Goal: Information Seeking & Learning: Learn about a topic

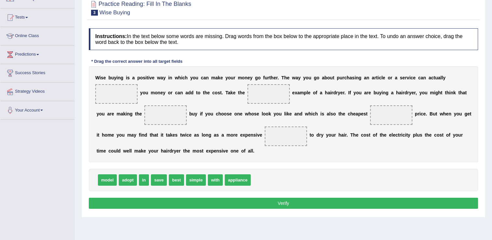
scroll to position [65, 0]
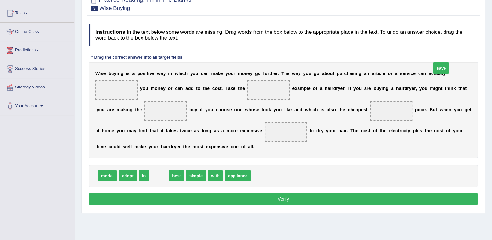
drag, startPoint x: 158, startPoint y: 188, endPoint x: 440, endPoint y: 80, distance: 301.9
drag, startPoint x: 160, startPoint y: 187, endPoint x: 227, endPoint y: 107, distance: 104.2
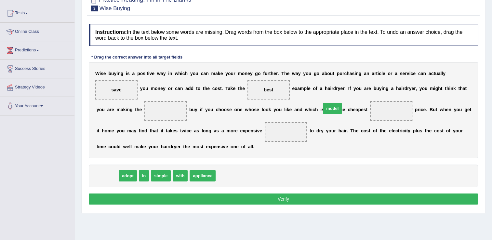
drag, startPoint x: 104, startPoint y: 184, endPoint x: 329, endPoint y: 116, distance: 234.8
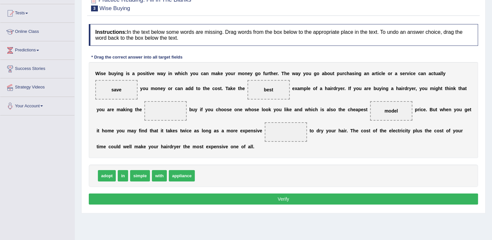
drag, startPoint x: 323, startPoint y: 123, endPoint x: 233, endPoint y: 146, distance: 93.4
click at [233, 146] on div "W i s e b u y i n g i s a p o s i t i v e w a y i n w h i c h y o u c a n m a k…" at bounding box center [283, 110] width 389 height 96
drag, startPoint x: 174, startPoint y: 188, endPoint x: 329, endPoint y: 123, distance: 167.8
drag, startPoint x: 177, startPoint y: 189, endPoint x: 225, endPoint y: 146, distance: 64.5
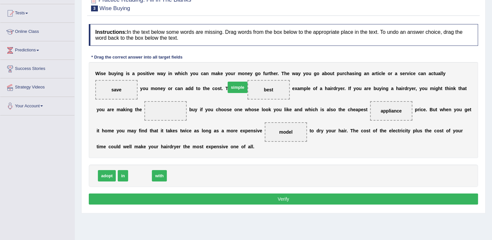
drag, startPoint x: 140, startPoint y: 186, endPoint x: 233, endPoint y: 99, distance: 127.4
drag, startPoint x: 159, startPoint y: 188, endPoint x: 132, endPoint y: 119, distance: 74.5
click at [184, 204] on button "Verify" at bounding box center [283, 198] width 389 height 11
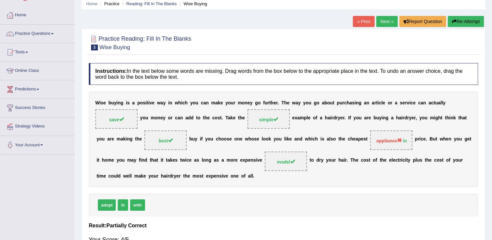
scroll to position [0, 0]
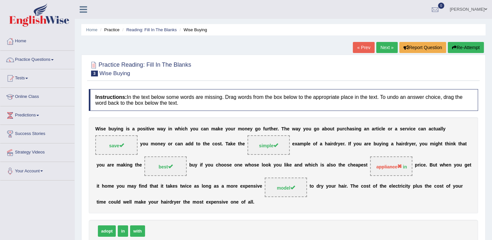
click at [459, 46] on button "Re-Attempt" at bounding box center [466, 47] width 36 height 11
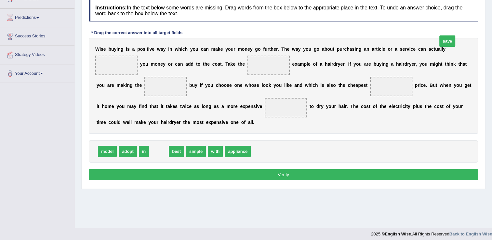
drag, startPoint x: 155, startPoint y: 164, endPoint x: 443, endPoint y: 55, distance: 308.4
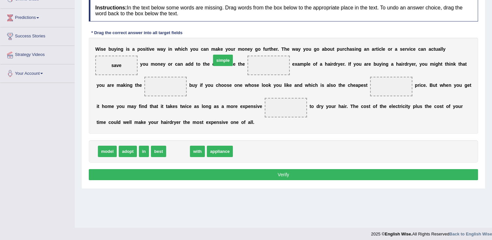
drag, startPoint x: 176, startPoint y: 162, endPoint x: 221, endPoint y: 72, distance: 100.9
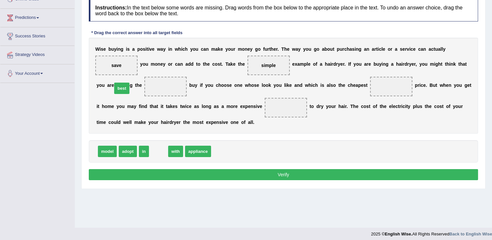
drag, startPoint x: 156, startPoint y: 160, endPoint x: 120, endPoint y: 98, distance: 71.4
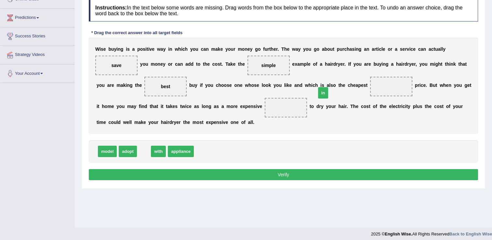
drag, startPoint x: 142, startPoint y: 161, endPoint x: 321, endPoint y: 103, distance: 188.4
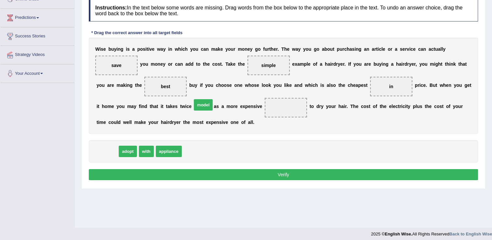
drag, startPoint x: 109, startPoint y: 160, endPoint x: 203, endPoint y: 116, distance: 104.1
click at [190, 180] on button "Verify" at bounding box center [283, 174] width 389 height 11
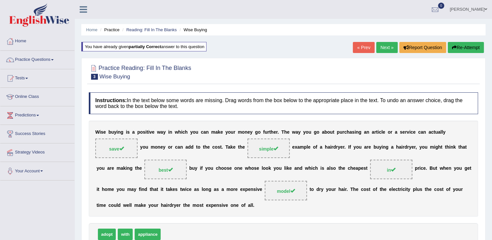
click at [382, 47] on link "Next »" at bounding box center [386, 47] width 21 height 11
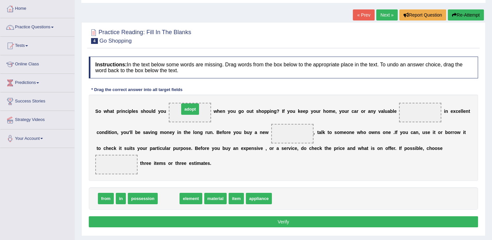
drag, startPoint x: 161, startPoint y: 199, endPoint x: 182, endPoint y: 110, distance: 91.9
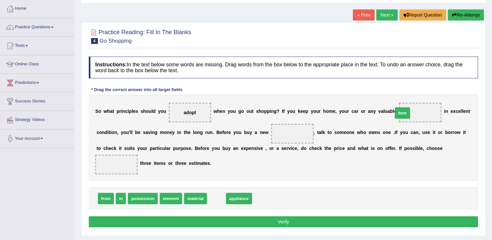
drag, startPoint x: 213, startPoint y: 198, endPoint x: 399, endPoint y: 112, distance: 204.5
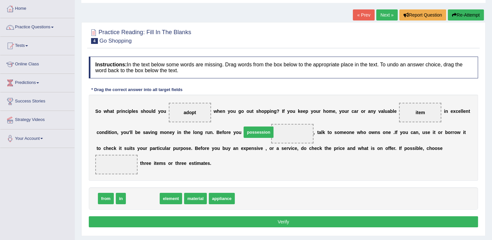
drag, startPoint x: 148, startPoint y: 198, endPoint x: 264, endPoint y: 132, distance: 133.6
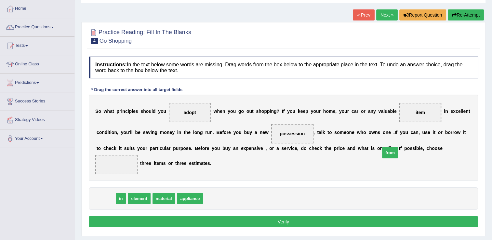
drag, startPoint x: 106, startPoint y: 200, endPoint x: 391, endPoint y: 154, distance: 288.4
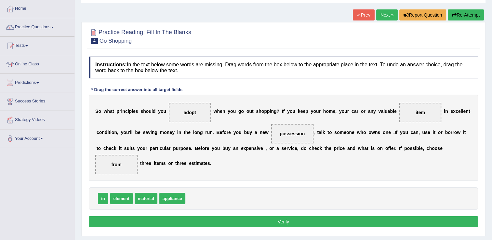
click at [250, 222] on button "Verify" at bounding box center [283, 221] width 389 height 11
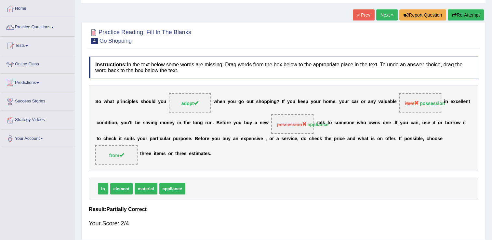
click at [466, 13] on button "Re-Attempt" at bounding box center [466, 14] width 36 height 11
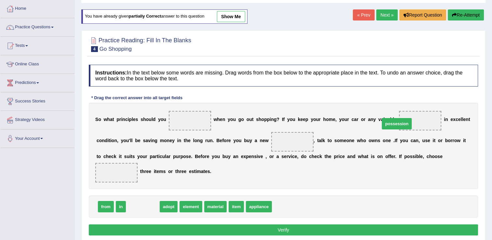
drag, startPoint x: 140, startPoint y: 204, endPoint x: 394, endPoint y: 121, distance: 266.6
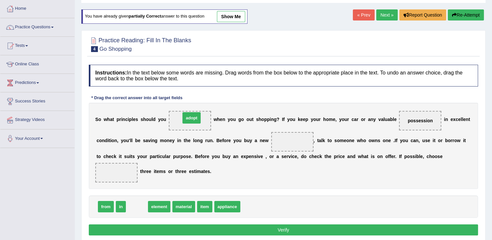
drag, startPoint x: 131, startPoint y: 204, endPoint x: 186, endPoint y: 116, distance: 103.5
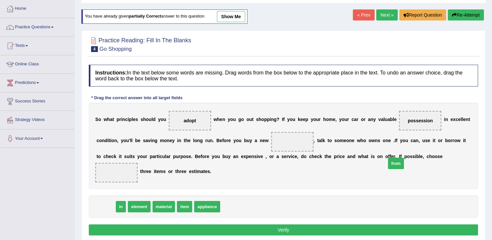
drag, startPoint x: 100, startPoint y: 203, endPoint x: 389, endPoint y: 161, distance: 292.4
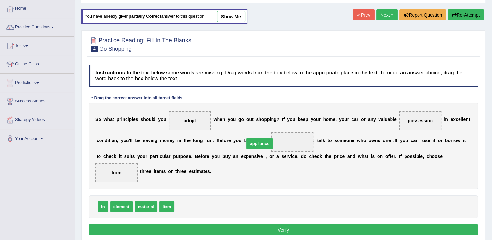
drag, startPoint x: 190, startPoint y: 204, endPoint x: 260, endPoint y: 141, distance: 94.1
click at [251, 225] on button "Verify" at bounding box center [283, 229] width 389 height 11
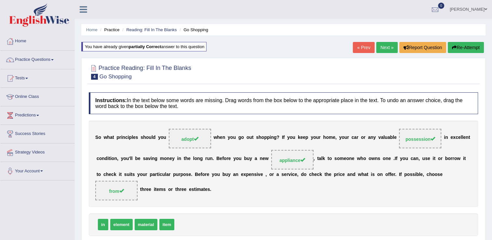
click at [386, 45] on link "Next »" at bounding box center [386, 47] width 21 height 11
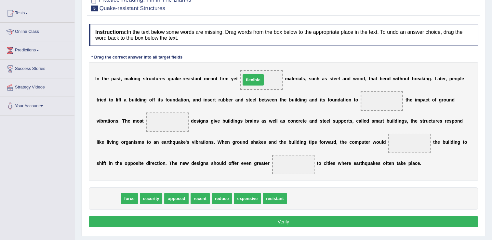
drag, startPoint x: 107, startPoint y: 196, endPoint x: 251, endPoint y: 78, distance: 186.2
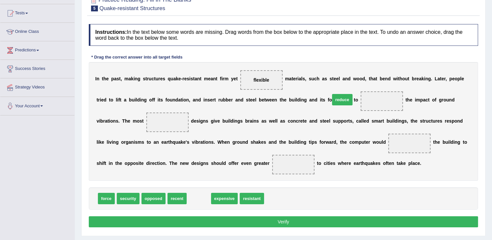
drag, startPoint x: 198, startPoint y: 195, endPoint x: 342, endPoint y: 98, distance: 173.5
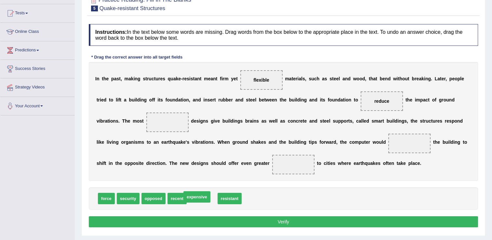
drag, startPoint x: 200, startPoint y: 197, endPoint x: 195, endPoint y: 196, distance: 5.4
drag, startPoint x: 109, startPoint y: 198, endPoint x: 325, endPoint y: 146, distance: 222.4
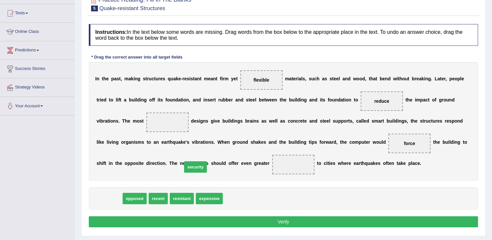
drag, startPoint x: 111, startPoint y: 201, endPoint x: 194, endPoint y: 176, distance: 87.3
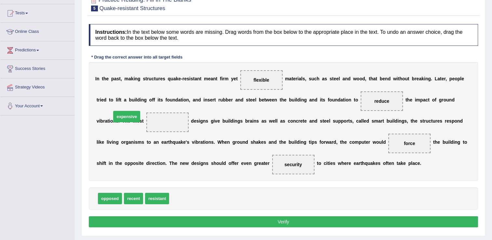
drag, startPoint x: 175, startPoint y: 200, endPoint x: 115, endPoint y: 122, distance: 98.1
click at [151, 220] on button "Verify" at bounding box center [283, 221] width 389 height 11
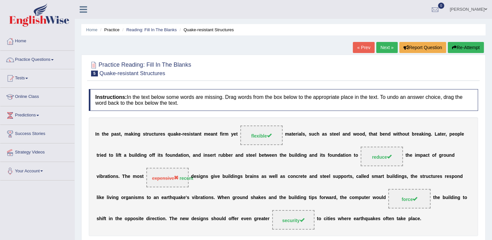
click at [455, 49] on icon "button" at bounding box center [454, 47] width 5 height 5
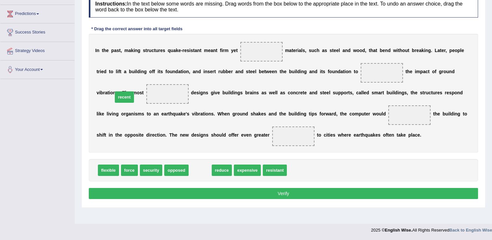
drag, startPoint x: 197, startPoint y: 171, endPoint x: 119, endPoint y: 92, distance: 111.0
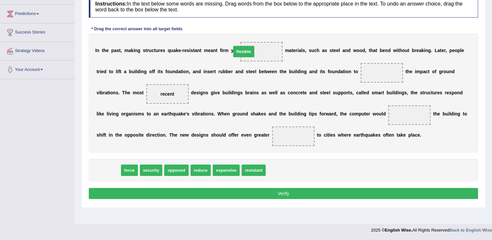
drag, startPoint x: 109, startPoint y: 169, endPoint x: 244, endPoint y: 51, distance: 179.5
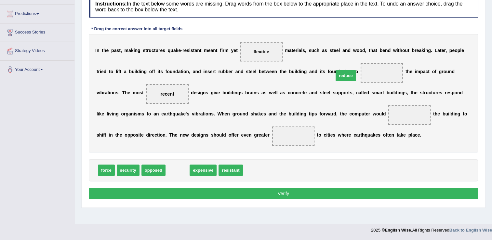
drag, startPoint x: 180, startPoint y: 167, endPoint x: 349, endPoint y: 72, distance: 193.8
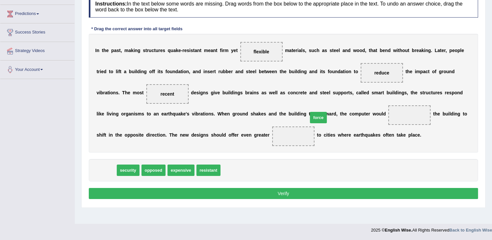
drag, startPoint x: 104, startPoint y: 172, endPoint x: 315, endPoint y: 120, distance: 217.9
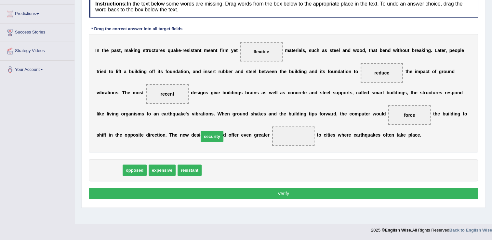
drag, startPoint x: 111, startPoint y: 168, endPoint x: 213, endPoint y: 135, distance: 107.8
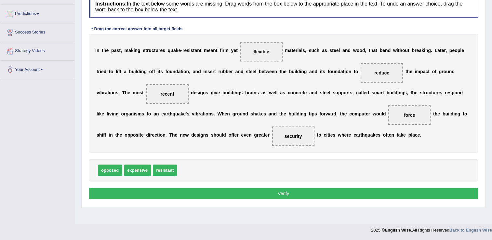
click at [192, 192] on button "Verify" at bounding box center [283, 193] width 389 height 11
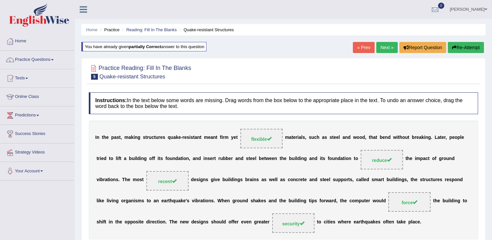
click at [384, 45] on link "Next »" at bounding box center [386, 47] width 21 height 11
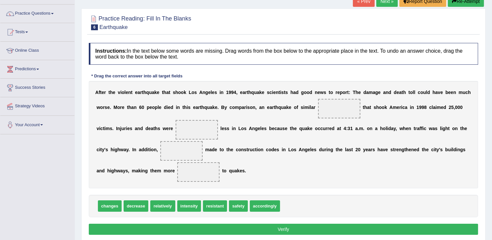
scroll to position [65, 0]
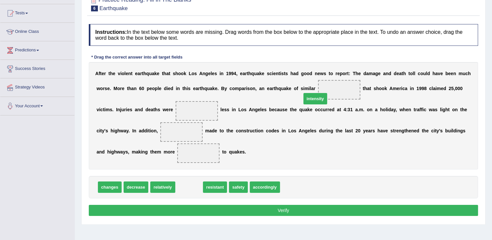
drag, startPoint x: 189, startPoint y: 187, endPoint x: 313, endPoint y: 99, distance: 152.2
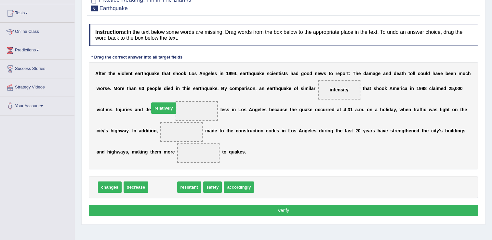
drag, startPoint x: 154, startPoint y: 188, endPoint x: 155, endPoint y: 109, distance: 78.3
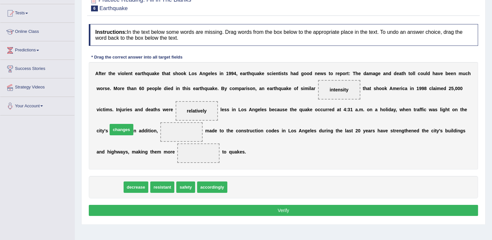
drag, startPoint x: 112, startPoint y: 189, endPoint x: 129, endPoint y: 131, distance: 61.3
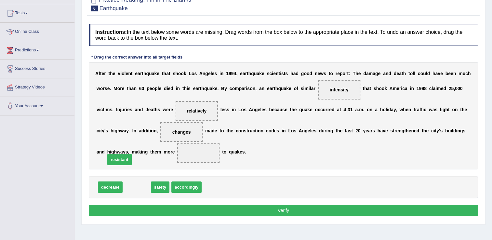
drag, startPoint x: 134, startPoint y: 183, endPoint x: 117, endPoint y: 156, distance: 32.2
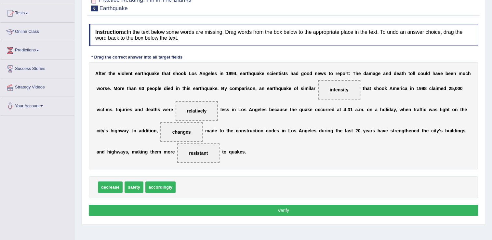
click at [131, 208] on button "Verify" at bounding box center [283, 210] width 389 height 11
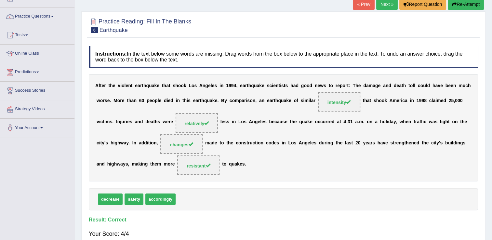
scroll to position [33, 0]
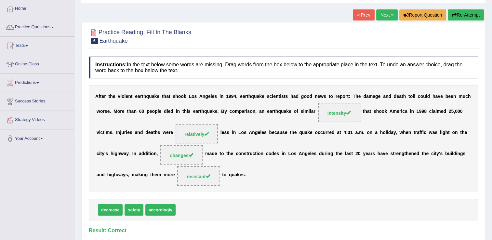
click at [387, 18] on link "Next »" at bounding box center [386, 14] width 21 height 11
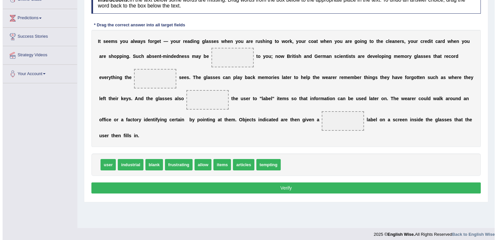
scroll to position [98, 0]
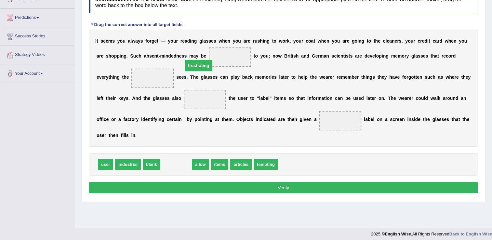
drag, startPoint x: 171, startPoint y: 150, endPoint x: 194, endPoint y: 52, distance: 100.4
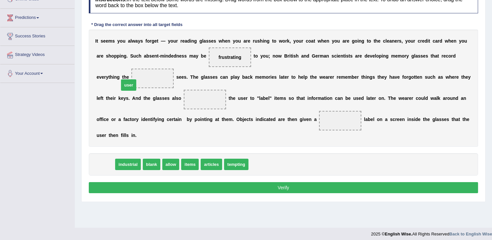
drag, startPoint x: 104, startPoint y: 151, endPoint x: 127, endPoint y: 73, distance: 82.0
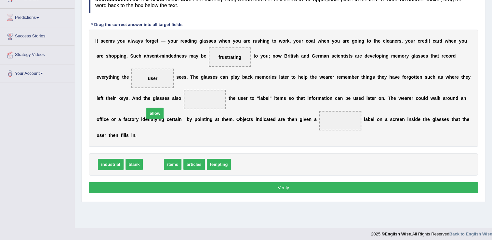
drag, startPoint x: 151, startPoint y: 152, endPoint x: 153, endPoint y: 103, distance: 48.5
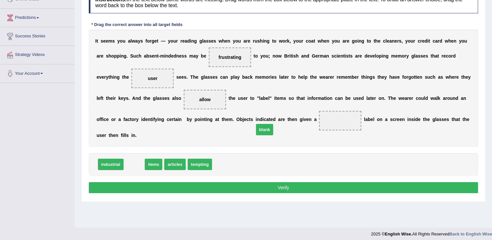
drag, startPoint x: 131, startPoint y: 152, endPoint x: 259, endPoint y: 119, distance: 131.9
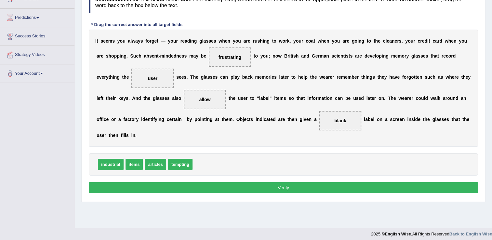
click at [228, 182] on button "Verify" at bounding box center [283, 187] width 389 height 11
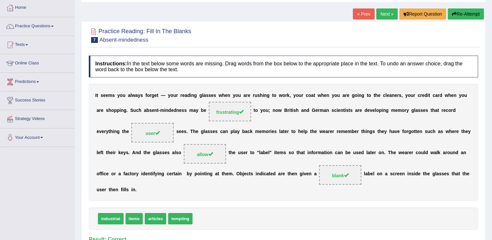
scroll to position [33, 0]
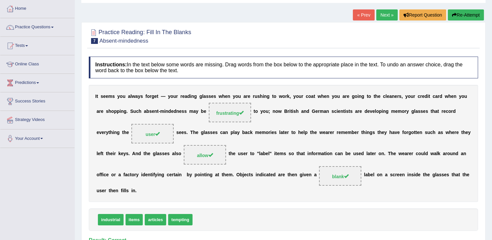
click at [389, 12] on link "Next »" at bounding box center [386, 14] width 21 height 11
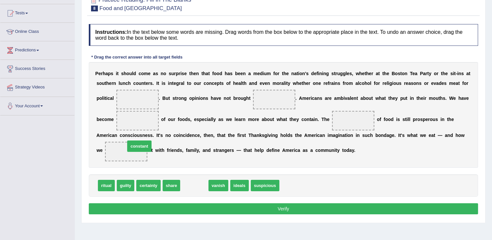
drag, startPoint x: 194, startPoint y: 184, endPoint x: 144, endPoint y: 150, distance: 61.0
click at [143, 149] on span "constant" at bounding box center [139, 145] width 24 height 11
drag, startPoint x: 150, startPoint y: 141, endPoint x: 175, endPoint y: 147, distance: 25.4
click at [155, 140] on div "P e r h a p s i t s h o u l d c o m e a s n o s u r p r i s e t h e n t h a t f…" at bounding box center [283, 115] width 389 height 106
drag, startPoint x: 191, startPoint y: 184, endPoint x: 124, endPoint y: 116, distance: 95.6
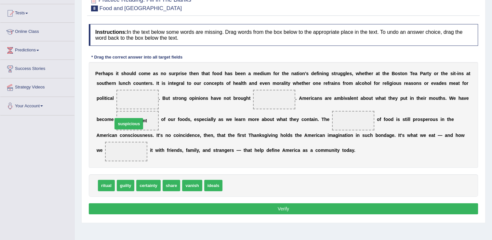
drag, startPoint x: 227, startPoint y: 184, endPoint x: 117, endPoint y: 123, distance: 126.0
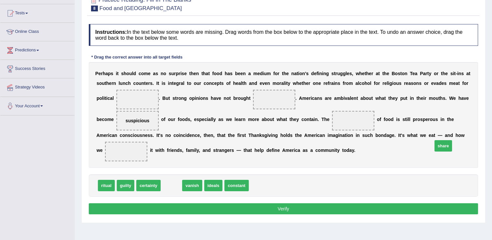
drag, startPoint x: 174, startPoint y: 185, endPoint x: 446, endPoint y: 146, distance: 275.6
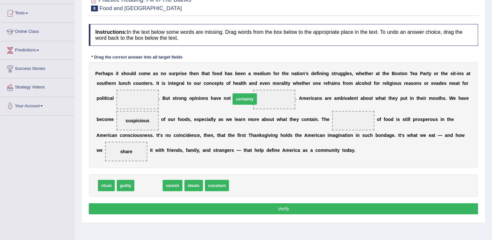
drag, startPoint x: 148, startPoint y: 185, endPoint x: 244, endPoint y: 99, distance: 128.0
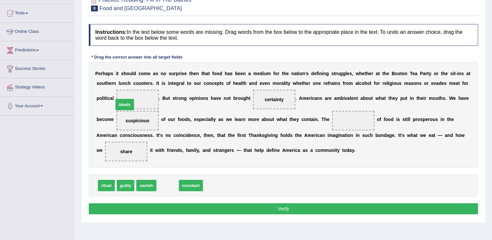
drag, startPoint x: 164, startPoint y: 183, endPoint x: 121, endPoint y: 103, distance: 91.0
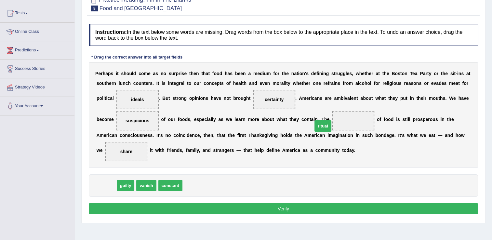
drag, startPoint x: 109, startPoint y: 183, endPoint x: 325, endPoint y: 123, distance: 224.0
click at [246, 212] on button "Verify" at bounding box center [283, 208] width 389 height 11
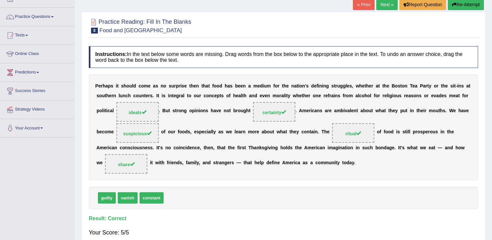
scroll to position [33, 0]
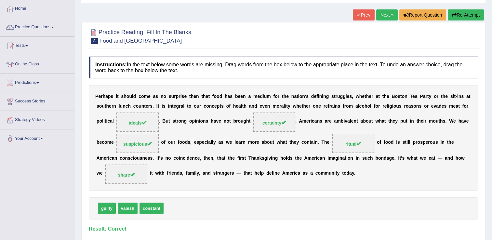
click at [390, 15] on link "Next »" at bounding box center [386, 14] width 21 height 11
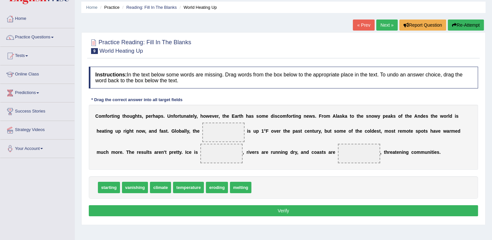
scroll to position [33, 0]
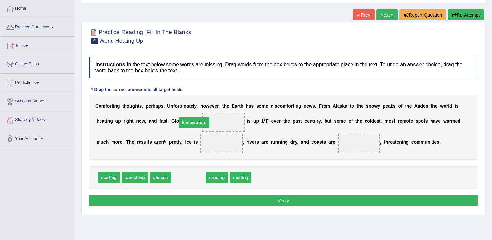
drag, startPoint x: 192, startPoint y: 178, endPoint x: 198, endPoint y: 124, distance: 54.2
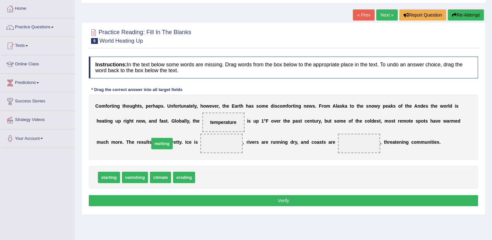
drag, startPoint x: 199, startPoint y: 175, endPoint x: 153, endPoint y: 141, distance: 56.8
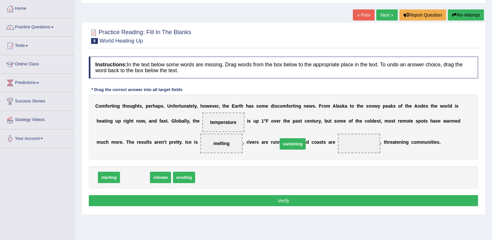
drag, startPoint x: 136, startPoint y: 176, endPoint x: 294, endPoint y: 143, distance: 161.1
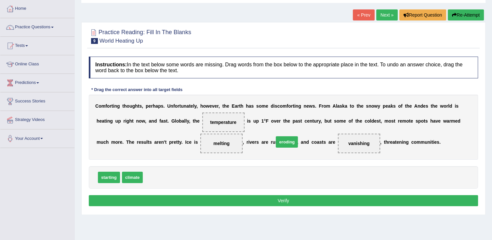
drag, startPoint x: 155, startPoint y: 175, endPoint x: 286, endPoint y: 140, distance: 135.6
click at [270, 197] on button "Verify" at bounding box center [283, 200] width 389 height 11
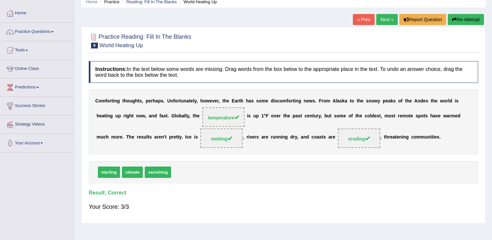
scroll to position [0, 0]
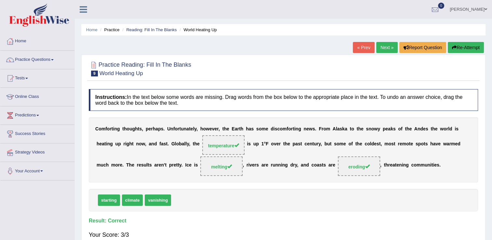
click at [389, 49] on link "Next »" at bounding box center [386, 47] width 21 height 11
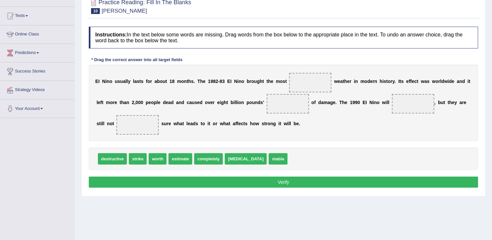
scroll to position [65, 0]
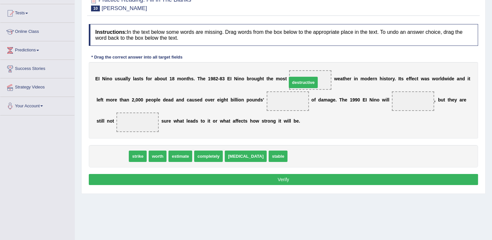
drag, startPoint x: 115, startPoint y: 155, endPoint x: 306, endPoint y: 83, distance: 204.2
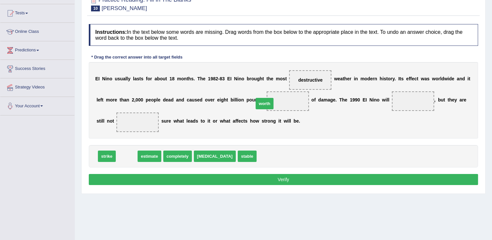
drag, startPoint x: 130, startPoint y: 154, endPoint x: 268, endPoint y: 102, distance: 147.3
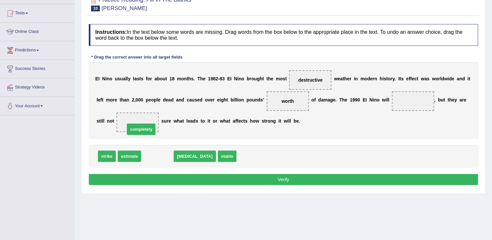
drag, startPoint x: 159, startPoint y: 158, endPoint x: 143, endPoint y: 131, distance: 31.9
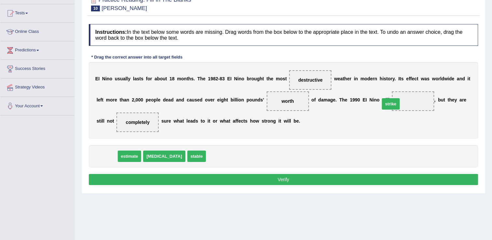
drag, startPoint x: 106, startPoint y: 155, endPoint x: 387, endPoint y: 104, distance: 285.7
click at [327, 176] on button "Verify" at bounding box center [283, 179] width 389 height 11
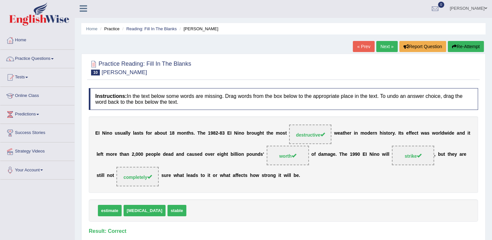
scroll to position [0, 0]
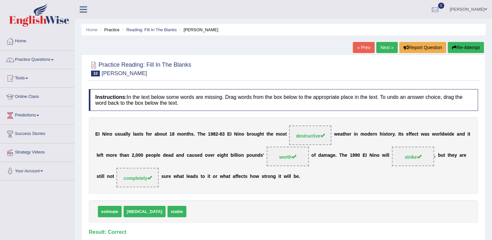
click at [389, 46] on link "Next »" at bounding box center [386, 47] width 21 height 11
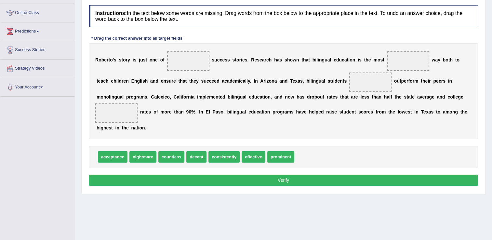
scroll to position [98, 0]
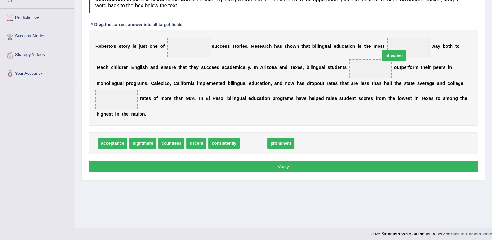
drag, startPoint x: 243, startPoint y: 133, endPoint x: 384, endPoint y: 46, distance: 165.2
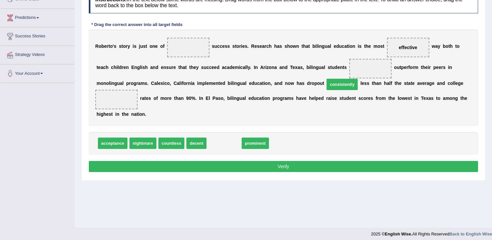
drag, startPoint x: 218, startPoint y: 133, endPoint x: 336, endPoint y: 75, distance: 131.7
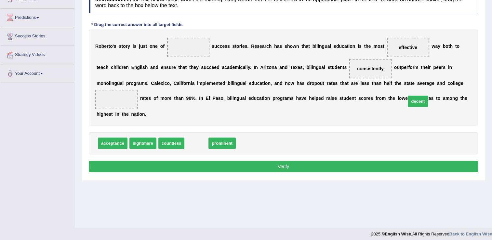
drag, startPoint x: 194, startPoint y: 132, endPoint x: 416, endPoint y: 90, distance: 225.3
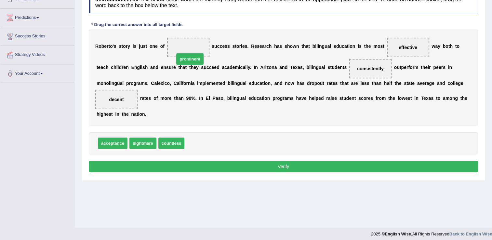
drag, startPoint x: 195, startPoint y: 131, endPoint x: 185, endPoint y: 47, distance: 84.1
click at [198, 161] on button "Verify" at bounding box center [283, 166] width 389 height 11
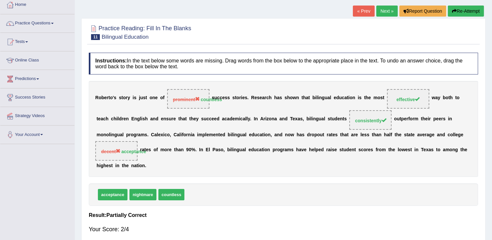
scroll to position [33, 0]
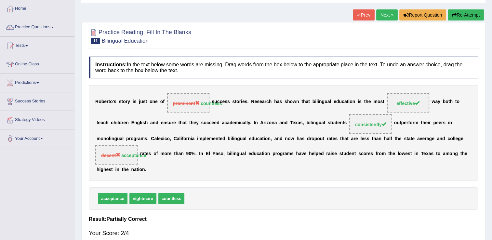
click at [465, 11] on button "Re-Attempt" at bounding box center [466, 14] width 36 height 11
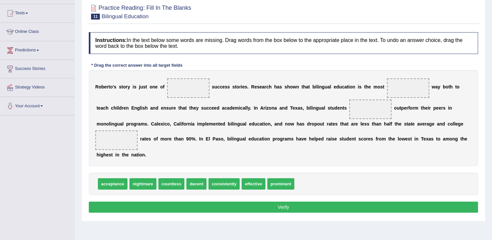
scroll to position [65, 0]
drag, startPoint x: 173, startPoint y: 173, endPoint x: 176, endPoint y: 84, distance: 89.1
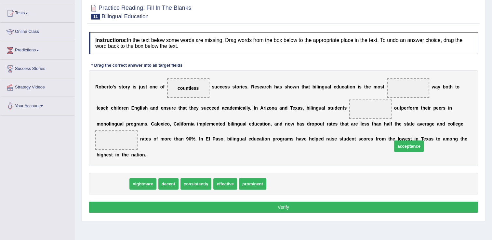
drag, startPoint x: 113, startPoint y: 175, endPoint x: 410, endPoint y: 137, distance: 298.5
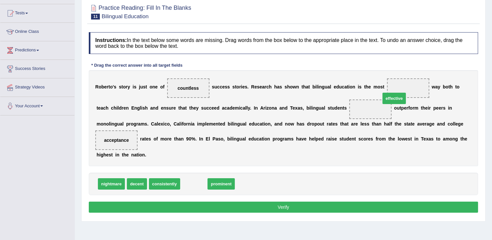
drag, startPoint x: 193, startPoint y: 174, endPoint x: 394, endPoint y: 88, distance: 217.7
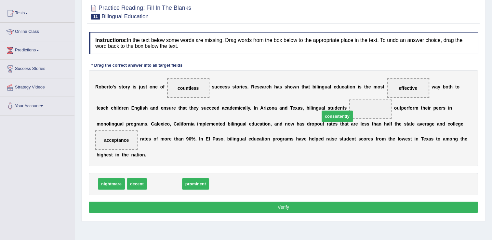
drag, startPoint x: 166, startPoint y: 174, endPoint x: 338, endPoint y: 109, distance: 184.1
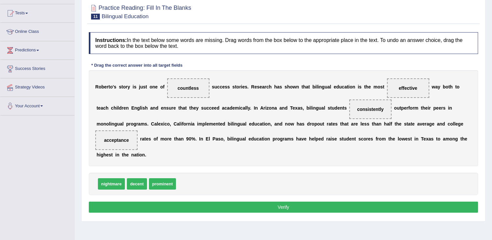
click at [288, 202] on button "Verify" at bounding box center [283, 207] width 389 height 11
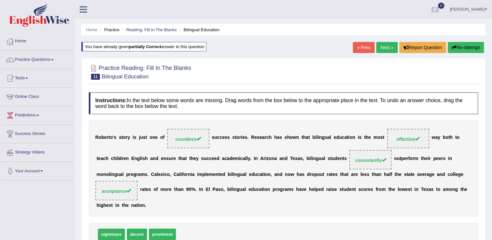
scroll to position [0, 0]
click at [49, 60] on link "Practice Questions" at bounding box center [37, 59] width 74 height 16
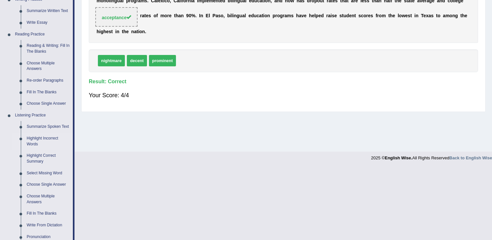
scroll to position [163, 0]
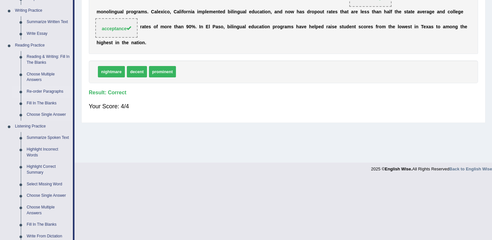
click at [47, 91] on link "Re-order Paragraphs" at bounding box center [48, 92] width 49 height 12
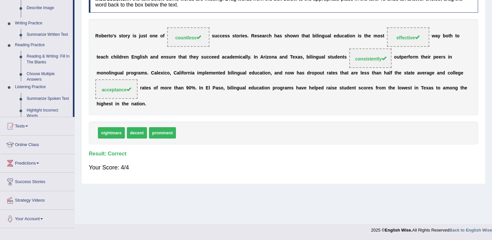
scroll to position [101, 0]
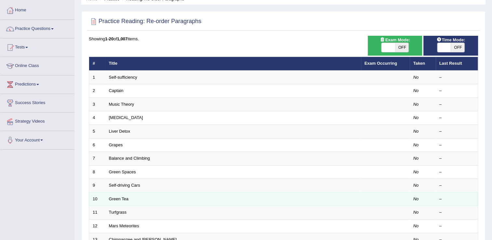
scroll to position [65, 0]
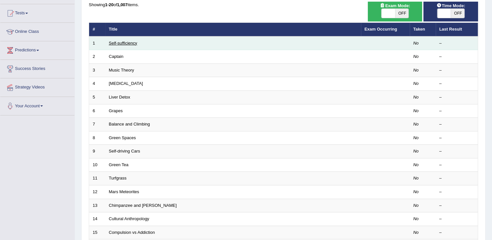
click at [127, 45] on link "Self-sufficiency" at bounding box center [123, 43] width 28 height 5
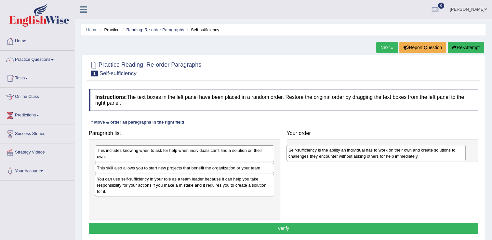
drag, startPoint x: 112, startPoint y: 207, endPoint x: 303, endPoint y: 155, distance: 198.4
click at [303, 155] on div "Self-sufficiency is the ability an individual has to work on their own and crea…" at bounding box center [375, 153] width 179 height 16
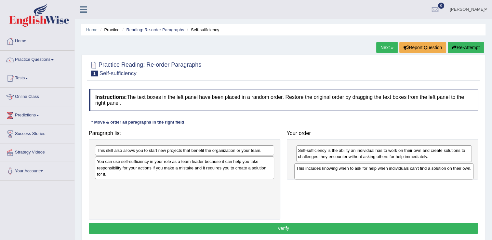
drag, startPoint x: 196, startPoint y: 152, endPoint x: 395, endPoint y: 170, distance: 200.0
click at [395, 170] on div "This includes knowing when to ask for help when individuals can't find a soluti…" at bounding box center [383, 171] width 179 height 16
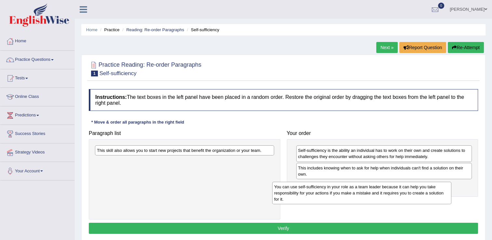
drag, startPoint x: 206, startPoint y: 166, endPoint x: 383, endPoint y: 191, distance: 178.9
click at [383, 191] on div "You can use self-sufficiency in your role as a team leader because it can help …" at bounding box center [361, 193] width 179 height 22
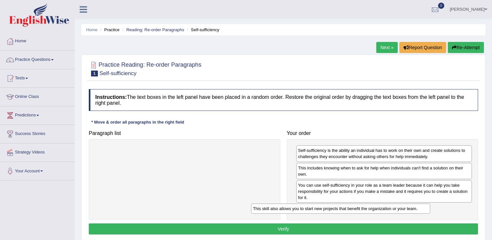
drag, startPoint x: 242, startPoint y: 148, endPoint x: 398, endPoint y: 206, distance: 166.5
click at [398, 206] on div "This skill also allows you to start new projects that benefit the organization …" at bounding box center [340, 208] width 179 height 10
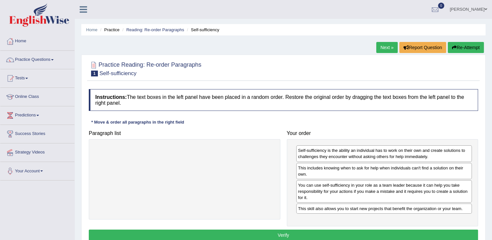
click at [391, 233] on button "Verify" at bounding box center [283, 234] width 389 height 11
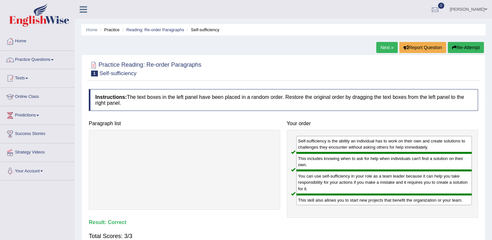
click at [385, 46] on link "Next »" at bounding box center [386, 47] width 21 height 11
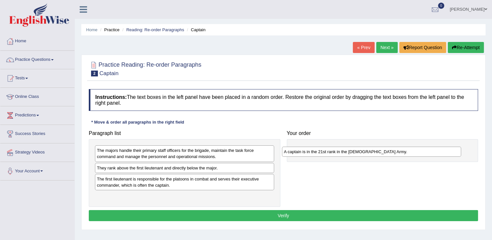
drag, startPoint x: 164, startPoint y: 170, endPoint x: 351, endPoint y: 154, distance: 187.6
click at [351, 154] on div "A captain is in the 21st rank in the [DEMOGRAPHIC_DATA] Army." at bounding box center [371, 152] width 179 height 10
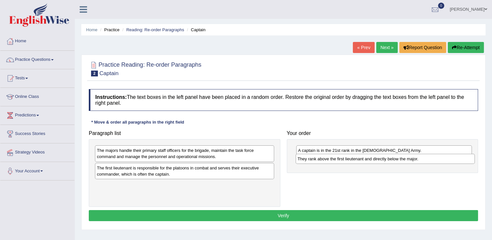
drag, startPoint x: 174, startPoint y: 168, endPoint x: 374, endPoint y: 159, distance: 200.7
click at [374, 159] on div "They rank above the first lieutenant and directly below the major." at bounding box center [384, 159] width 179 height 10
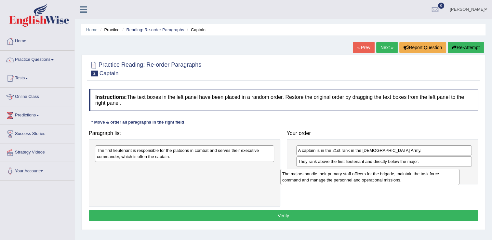
drag, startPoint x: 185, startPoint y: 150, endPoint x: 371, endPoint y: 174, distance: 187.4
click at [371, 174] on div "The majors handle their primary staff officers for the brigade, maintain the ta…" at bounding box center [369, 177] width 179 height 16
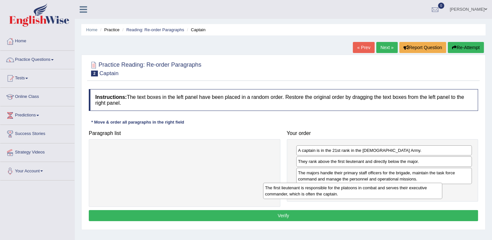
drag, startPoint x: 261, startPoint y: 156, endPoint x: 429, endPoint y: 194, distance: 172.2
click at [429, 194] on div "The first lieutenant is responsible for the platoons in combat and serves their…" at bounding box center [352, 191] width 179 height 16
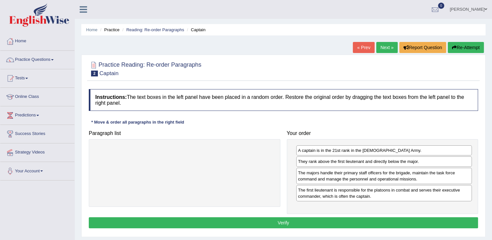
click at [410, 221] on button "Verify" at bounding box center [283, 222] width 389 height 11
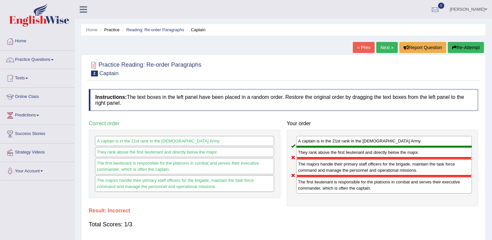
click at [460, 45] on button "Re-Attempt" at bounding box center [466, 47] width 36 height 11
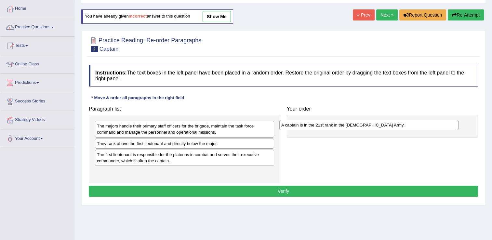
drag, startPoint x: 168, startPoint y: 143, endPoint x: 333, endPoint y: 126, distance: 165.7
click at [352, 126] on div "A captain is in the 21st rank in the [DEMOGRAPHIC_DATA] Army." at bounding box center [368, 125] width 179 height 10
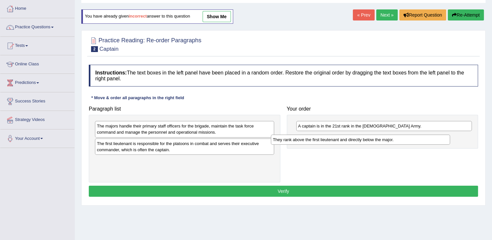
drag, startPoint x: 241, startPoint y: 144, endPoint x: 420, endPoint y: 138, distance: 178.5
click at [420, 138] on div "They rank above the first lieutenant and directly below the major." at bounding box center [360, 140] width 179 height 10
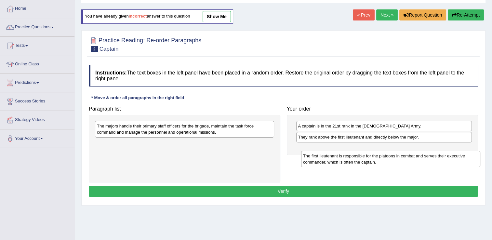
drag, startPoint x: 248, startPoint y: 151, endPoint x: 448, endPoint y: 160, distance: 199.7
click at [448, 160] on div "The first lieutenant is responsible for the platoons in combat and serves their…" at bounding box center [390, 159] width 179 height 16
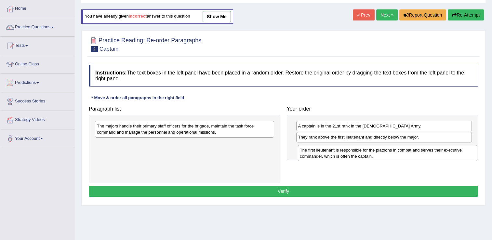
drag, startPoint x: 224, startPoint y: 143, endPoint x: 427, endPoint y: 150, distance: 202.9
click at [427, 150] on div "The first lieutenant is responsible for the platoons in combat and serves their…" at bounding box center [387, 153] width 179 height 16
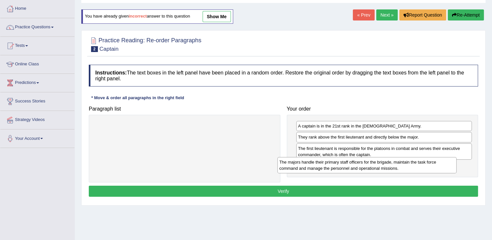
drag, startPoint x: 244, startPoint y: 131, endPoint x: 427, endPoint y: 167, distance: 185.9
click at [427, 167] on div "The majors handle their primary staff officers for the brigade, maintain the ta…" at bounding box center [366, 165] width 179 height 16
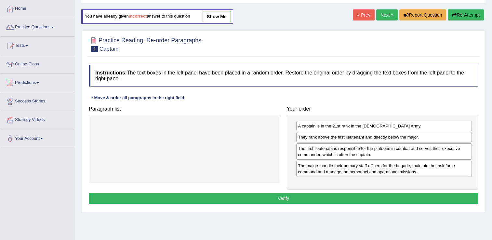
click at [415, 197] on button "Verify" at bounding box center [283, 198] width 389 height 11
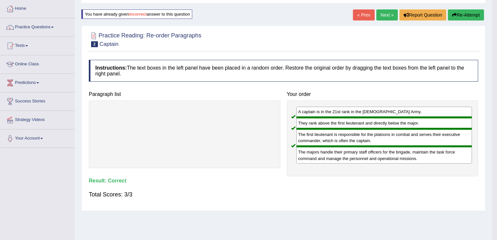
click at [387, 18] on link "Next »" at bounding box center [386, 14] width 21 height 11
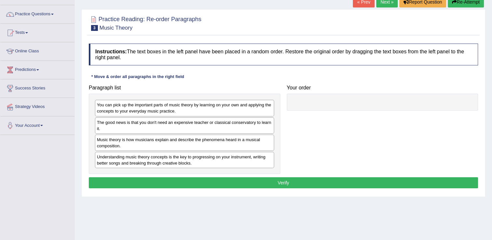
scroll to position [65, 0]
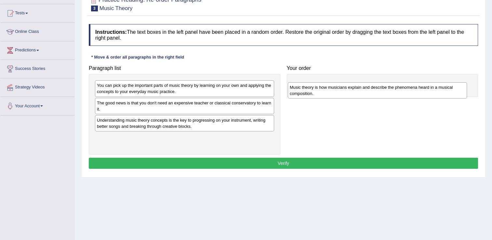
drag, startPoint x: 157, startPoint y: 122, endPoint x: 350, endPoint y: 89, distance: 195.5
click at [350, 89] on div "Music theory is how musicians explain and describe the phenomena heard in a mus…" at bounding box center [377, 90] width 179 height 16
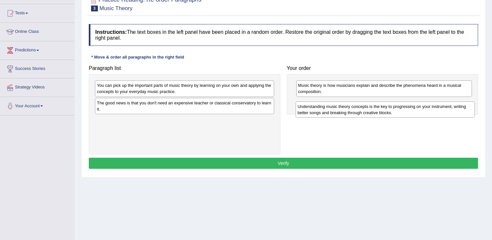
drag, startPoint x: 163, startPoint y: 123, endPoint x: 364, endPoint y: 110, distance: 201.0
click at [364, 110] on div "Understanding music theory concepts is the key to progressing on your instrumen…" at bounding box center [384, 109] width 179 height 16
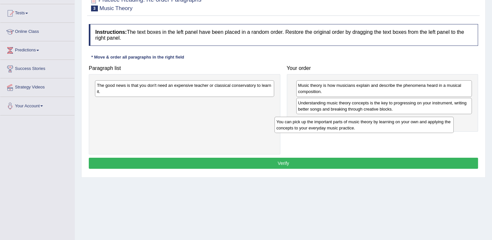
drag, startPoint x: 220, startPoint y: 89, endPoint x: 383, endPoint y: 115, distance: 164.9
click at [399, 126] on div "You can pick up the important parts of music theory by learning on your own and…" at bounding box center [363, 125] width 179 height 16
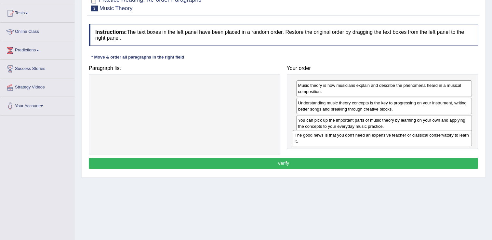
drag, startPoint x: 261, startPoint y: 95, endPoint x: 458, endPoint y: 144, distance: 203.1
click at [458, 144] on div "The good news is that you don't need an expensive teacher or classical conserva…" at bounding box center [382, 138] width 179 height 16
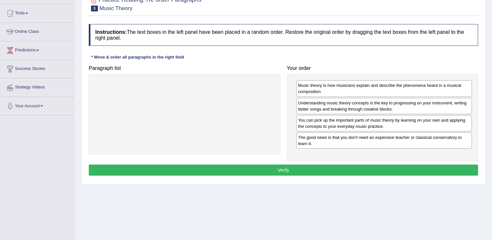
click at [433, 174] on button "Verify" at bounding box center [283, 169] width 389 height 11
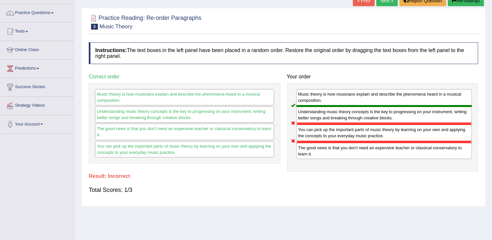
scroll to position [33, 0]
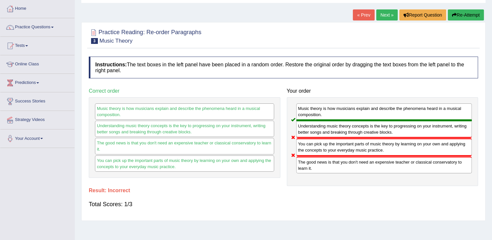
click at [454, 16] on icon "button" at bounding box center [454, 15] width 5 height 5
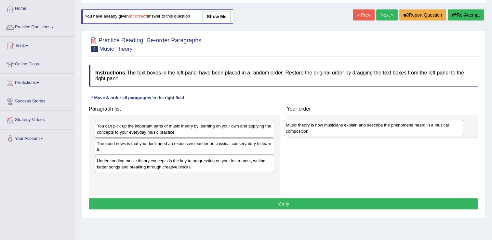
drag, startPoint x: 130, startPoint y: 164, endPoint x: 319, endPoint y: 129, distance: 192.5
click at [319, 129] on div "Music theory is how musicians explain and describe the phenomena heard in a mus…" at bounding box center [373, 128] width 179 height 16
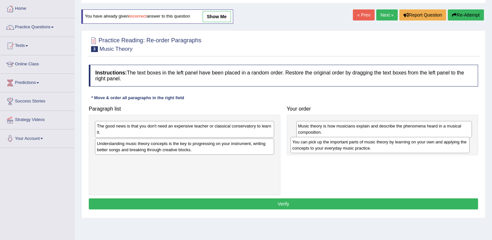
drag, startPoint x: 179, startPoint y: 127, endPoint x: 374, endPoint y: 143, distance: 196.0
click at [374, 143] on div "You can pick up the important parts of music theory by learning on your own and…" at bounding box center [379, 145] width 179 height 16
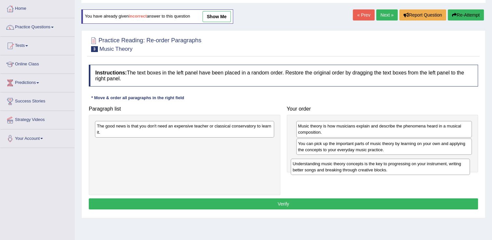
drag, startPoint x: 137, startPoint y: 146, endPoint x: 332, endPoint y: 165, distance: 195.9
click at [332, 165] on div "Understanding music theory concepts is the key to progressing on your instrumen…" at bounding box center [380, 167] width 179 height 16
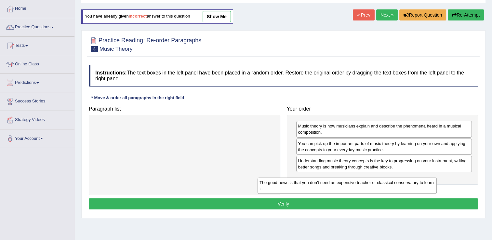
drag, startPoint x: 162, startPoint y: 123, endPoint x: 325, endPoint y: 179, distance: 172.7
click at [325, 179] on div "The good news is that you don't need an expensive teacher or classical conserva…" at bounding box center [346, 185] width 179 height 16
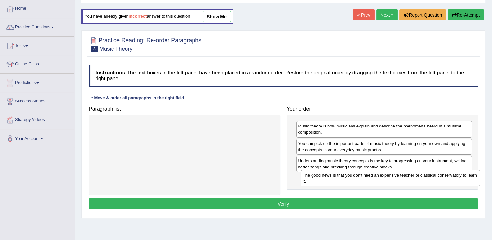
drag, startPoint x: 222, startPoint y: 128, endPoint x: 428, endPoint y: 177, distance: 211.5
click at [428, 177] on div "The good news is that you don't need an expensive teacher or classical conserva…" at bounding box center [390, 178] width 179 height 16
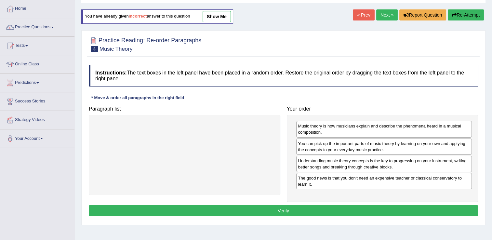
drag, startPoint x: 410, startPoint y: 202, endPoint x: 411, endPoint y: 209, distance: 6.5
click at [411, 209] on div "Instructions: The text boxes in the left panel have been placed in a random ord…" at bounding box center [283, 141] width 392 height 160
click at [411, 209] on button "Verify" at bounding box center [283, 210] width 389 height 11
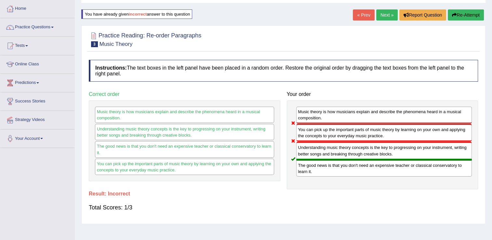
click at [452, 14] on icon "button" at bounding box center [454, 15] width 5 height 5
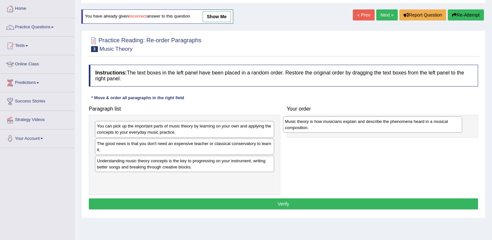
drag, startPoint x: 151, startPoint y: 166, endPoint x: 339, endPoint y: 127, distance: 191.9
click at [339, 127] on div "Music theory is how musicians explain and describe the phenomena heard in a mus…" at bounding box center [372, 124] width 179 height 16
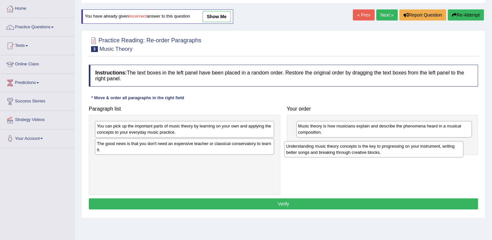
drag, startPoint x: 214, startPoint y: 163, endPoint x: 403, endPoint y: 149, distance: 189.7
click at [403, 149] on div "Understanding music theory concepts is the key to progressing on your instrumen…" at bounding box center [373, 149] width 179 height 16
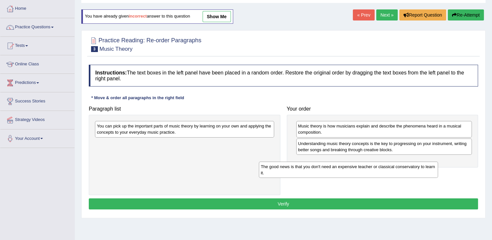
drag, startPoint x: 157, startPoint y: 144, endPoint x: 328, endPoint y: 164, distance: 171.9
click at [328, 164] on div "The good news is that you don't need an expensive teacher or classical conserva…" at bounding box center [348, 170] width 179 height 16
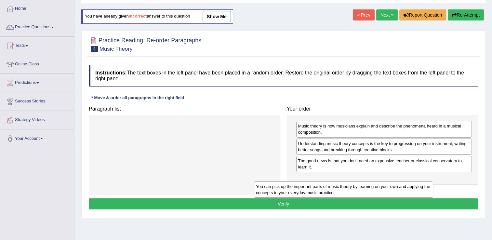
drag, startPoint x: 190, startPoint y: 125, endPoint x: 353, endPoint y: 181, distance: 171.9
click at [353, 181] on div "You can pick up the important parts of music theory by learning on your own and…" at bounding box center [343, 189] width 179 height 16
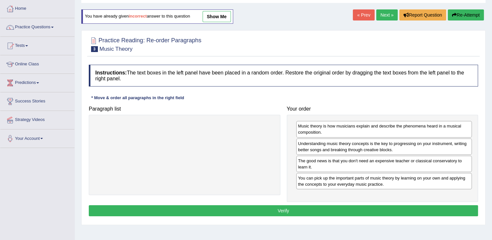
click at [345, 210] on button "Verify" at bounding box center [283, 210] width 389 height 11
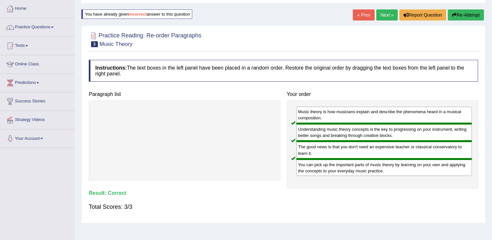
click at [383, 17] on link "Next »" at bounding box center [386, 14] width 21 height 11
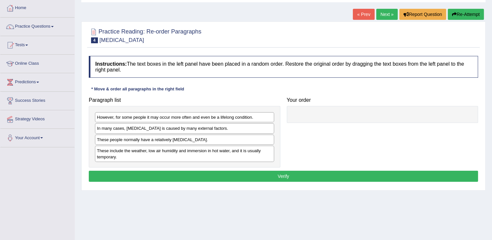
scroll to position [65, 0]
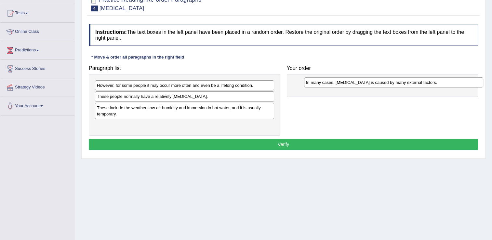
drag, startPoint x: 137, startPoint y: 96, endPoint x: 345, endPoint y: 84, distance: 208.4
click at [345, 83] on div "In many cases, [MEDICAL_DATA] is caused by many external factors." at bounding box center [393, 82] width 179 height 10
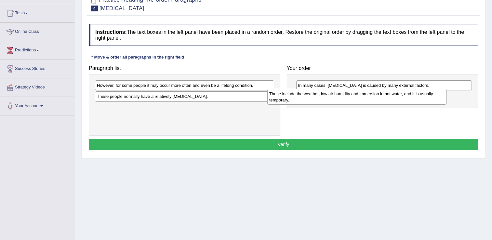
drag, startPoint x: 161, startPoint y: 108, endPoint x: 333, endPoint y: 95, distance: 172.4
click at [333, 95] on div "These include the weather, low air humidity and immersion in hot water, and it …" at bounding box center [356, 97] width 179 height 16
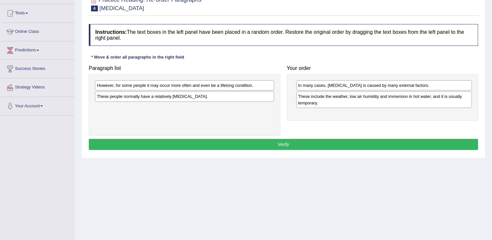
click at [247, 101] on div "However, for some people it may occur more often and even be a lifelong conditi…" at bounding box center [184, 104] width 191 height 61
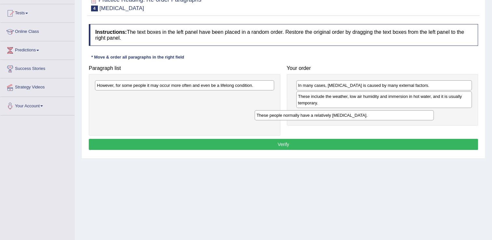
drag, startPoint x: 250, startPoint y: 102, endPoint x: 339, endPoint y: 103, distance: 89.1
click at [404, 118] on div "These people normally have a relatively [MEDICAL_DATA]." at bounding box center [343, 115] width 179 height 10
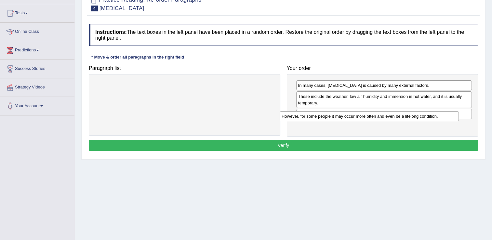
drag, startPoint x: 261, startPoint y: 85, endPoint x: 446, endPoint y: 117, distance: 187.9
click at [446, 117] on div "However, for some people it may occur more often and even be a lifelong conditi…" at bounding box center [369, 116] width 179 height 10
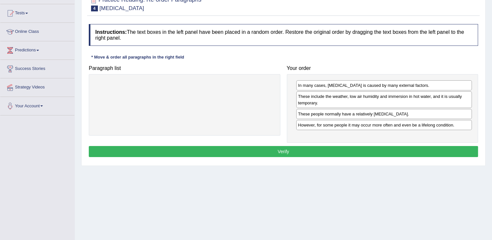
click at [425, 148] on button "Verify" at bounding box center [283, 151] width 389 height 11
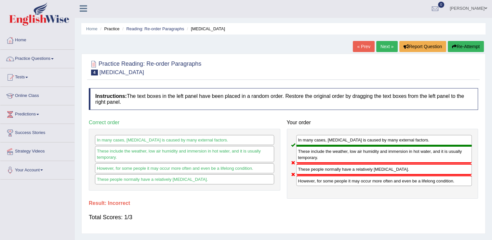
scroll to position [0, 0]
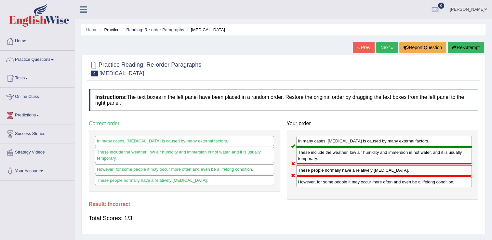
click at [462, 45] on button "Re-Attempt" at bounding box center [466, 47] width 36 height 11
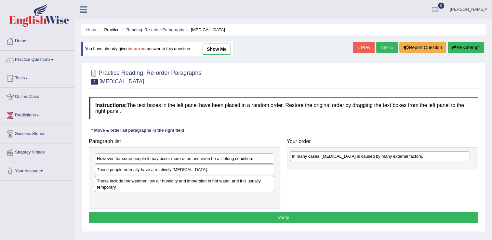
drag, startPoint x: 137, startPoint y: 169, endPoint x: 321, endPoint y: 158, distance: 184.9
click at [332, 156] on div "In many cases, dry skin is caused by many external factors." at bounding box center [379, 156] width 179 height 10
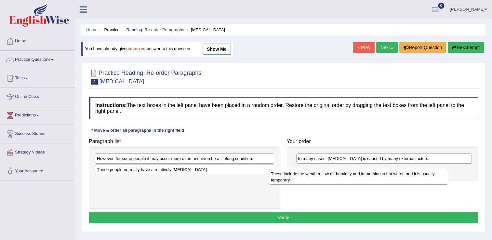
drag, startPoint x: 195, startPoint y: 184, endPoint x: 369, endPoint y: 177, distance: 174.0
click at [369, 177] on div "These include the weather, low air humidity and immersion in hot water, and it …" at bounding box center [358, 177] width 179 height 16
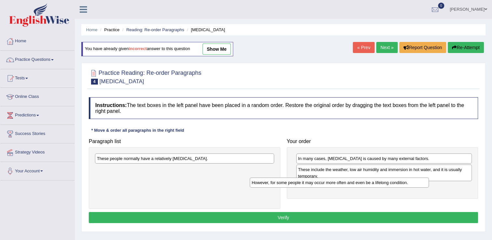
drag, startPoint x: 151, startPoint y: 161, endPoint x: 306, endPoint y: 185, distance: 157.5
click at [306, 186] on div "However, for some people it may occur more often and even be a lifelong conditi…" at bounding box center [339, 182] width 179 height 10
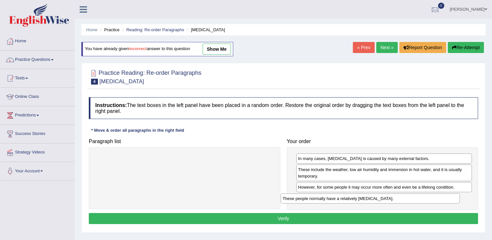
drag, startPoint x: 224, startPoint y: 157, endPoint x: 409, endPoint y: 197, distance: 189.8
click at [409, 197] on div "These people normally have a relatively sensitive skin." at bounding box center [369, 198] width 179 height 10
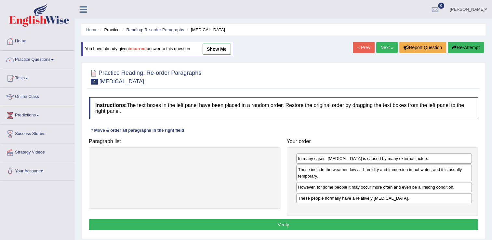
click at [393, 220] on button "Verify" at bounding box center [283, 224] width 389 height 11
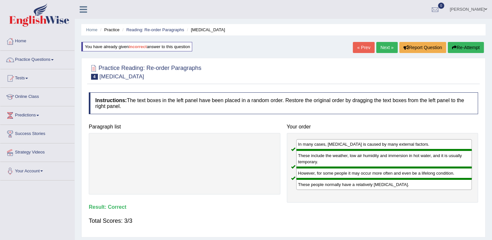
click at [379, 51] on link "Next »" at bounding box center [386, 47] width 21 height 11
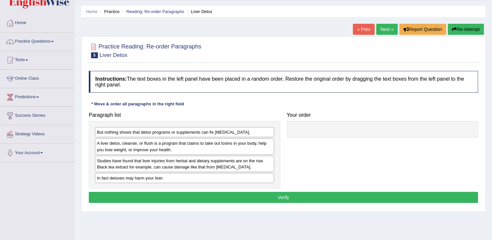
scroll to position [65, 0]
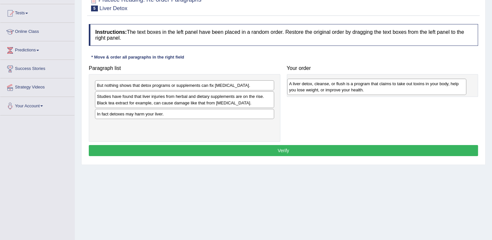
drag, startPoint x: 184, startPoint y: 99, endPoint x: 376, endPoint y: 86, distance: 192.5
click at [376, 86] on div "A liver detox, cleanse, or flush is a program that claims to take out toxins in…" at bounding box center [376, 87] width 179 height 16
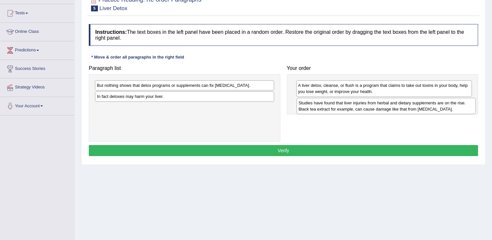
drag, startPoint x: 215, startPoint y: 98, endPoint x: 412, endPoint y: 102, distance: 198.0
click at [412, 102] on div "Studies have found that liver injuries from herbal and dietary supplements are …" at bounding box center [385, 106] width 179 height 16
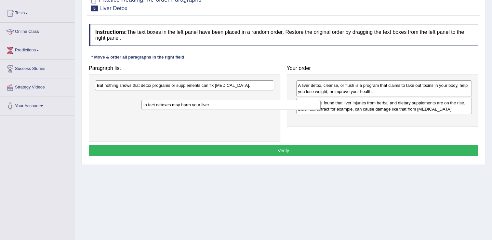
drag, startPoint x: 198, startPoint y: 96, endPoint x: 243, endPoint y: 105, distance: 46.0
click at [244, 105] on div "In fact detoxes may harm your liver." at bounding box center [230, 105] width 179 height 10
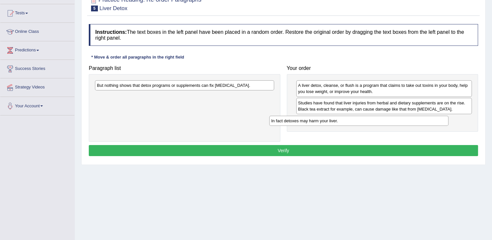
drag, startPoint x: 229, startPoint y: 93, endPoint x: 403, endPoint y: 118, distance: 175.9
click at [403, 118] on div "In fact detoxes may harm your liver." at bounding box center [358, 121] width 179 height 10
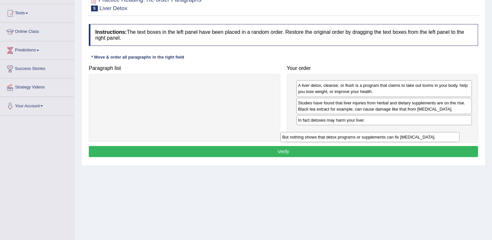
drag, startPoint x: 242, startPoint y: 89, endPoint x: 428, endPoint y: 139, distance: 191.9
click at [428, 140] on div "But nothing shows that detox programs or supplements can fix [MEDICAL_DATA]." at bounding box center [369, 137] width 179 height 10
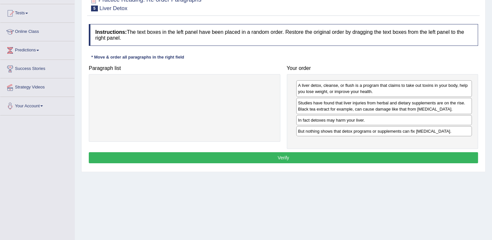
click at [428, 157] on button "Verify" at bounding box center [283, 157] width 389 height 11
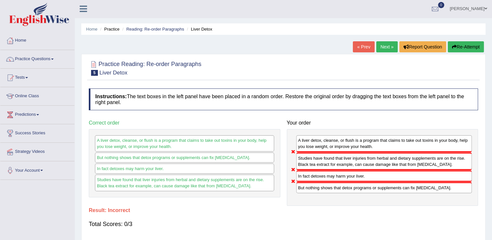
scroll to position [0, 0]
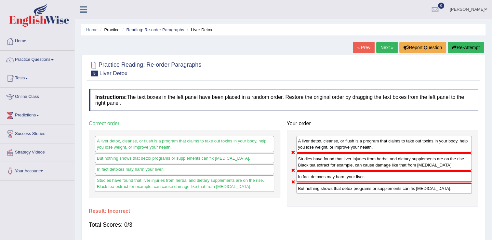
click at [457, 46] on button "Re-Attempt" at bounding box center [466, 47] width 36 height 11
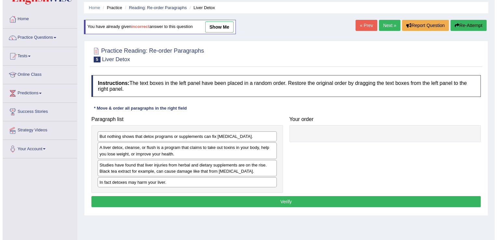
scroll to position [33, 0]
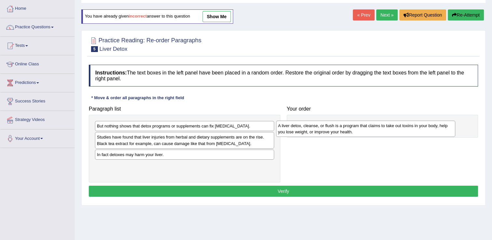
drag, startPoint x: 132, startPoint y: 139, endPoint x: 308, endPoint y: 128, distance: 176.9
click at [308, 128] on div "A liver detox, cleanse, or flush is a program that claims to take out toxins in…" at bounding box center [365, 129] width 179 height 16
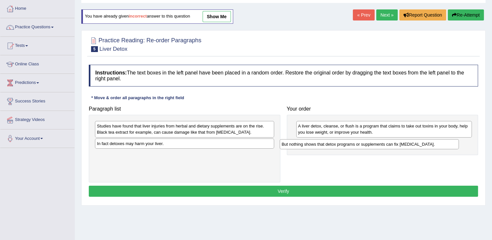
drag, startPoint x: 162, startPoint y: 128, endPoint x: 346, endPoint y: 147, distance: 185.6
click at [346, 147] on div "But nothing shows that detox programs or supplements can fix [MEDICAL_DATA]." at bounding box center [369, 144] width 179 height 10
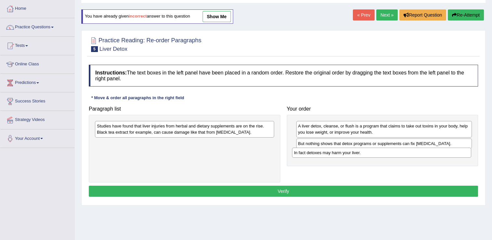
drag, startPoint x: 215, startPoint y: 142, endPoint x: 411, endPoint y: 152, distance: 196.9
click at [411, 152] on div "In fact detoxes may harm your liver." at bounding box center [381, 153] width 179 height 10
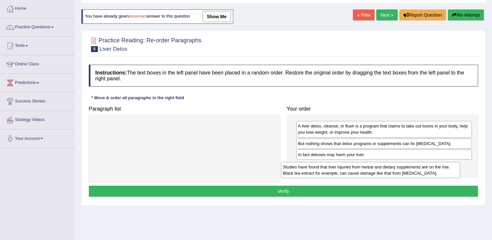
drag, startPoint x: 255, startPoint y: 132, endPoint x: 441, endPoint y: 173, distance: 190.4
click at [441, 173] on div "Studies have found that liver injuries from herbal and dietary supplements are …" at bounding box center [370, 170] width 179 height 16
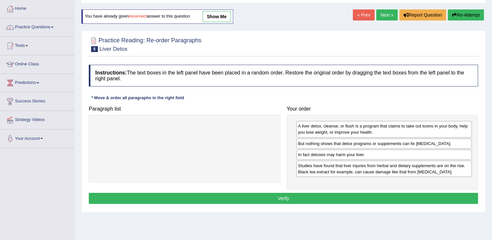
click at [436, 197] on button "Verify" at bounding box center [283, 198] width 389 height 11
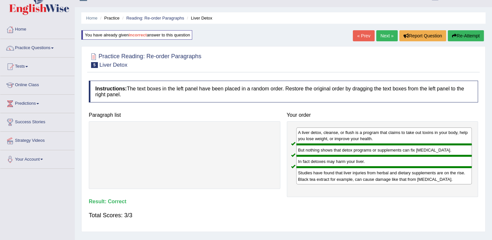
scroll to position [0, 0]
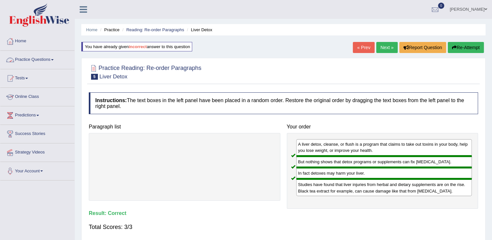
click at [32, 60] on link "Practice Questions" at bounding box center [37, 59] width 74 height 16
